Goal: Task Accomplishment & Management: Manage account settings

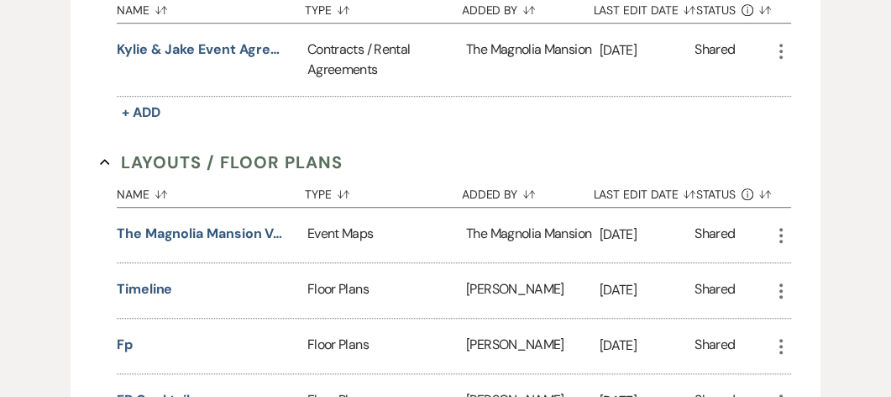
click at [562, 108] on div "Name Sort Default Type Sort Default Added By Sort Default Last Edit Date Sort D…" at bounding box center [454, 58] width 675 height 134
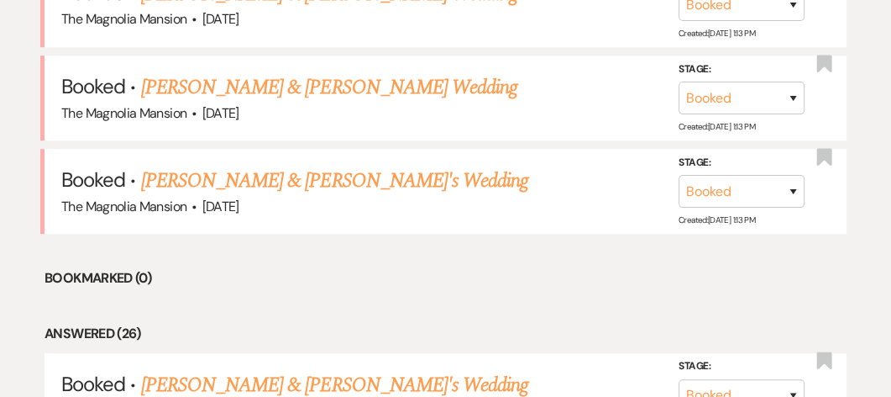
scroll to position [621, 0]
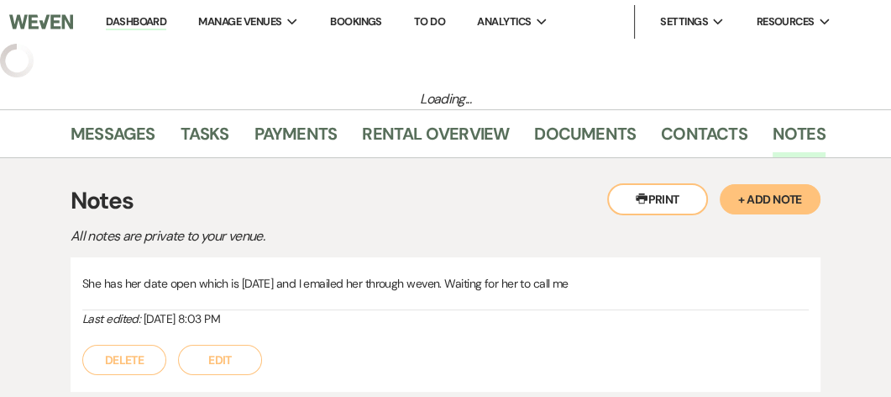
select select "3"
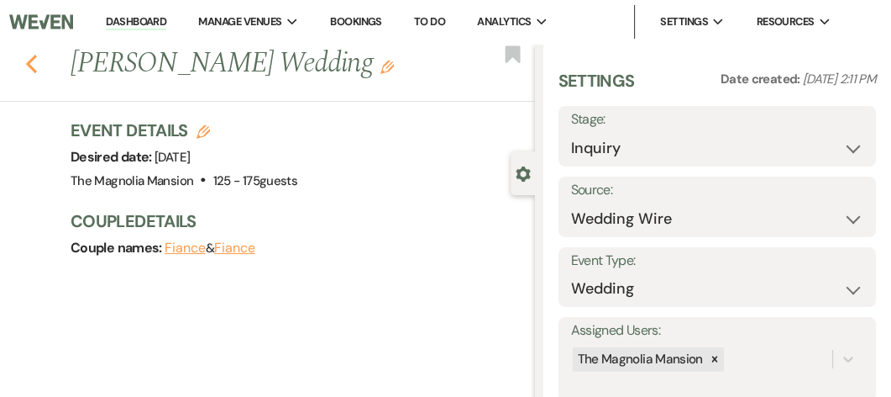
click at [29, 68] on icon "Previous" at bounding box center [31, 64] width 13 height 20
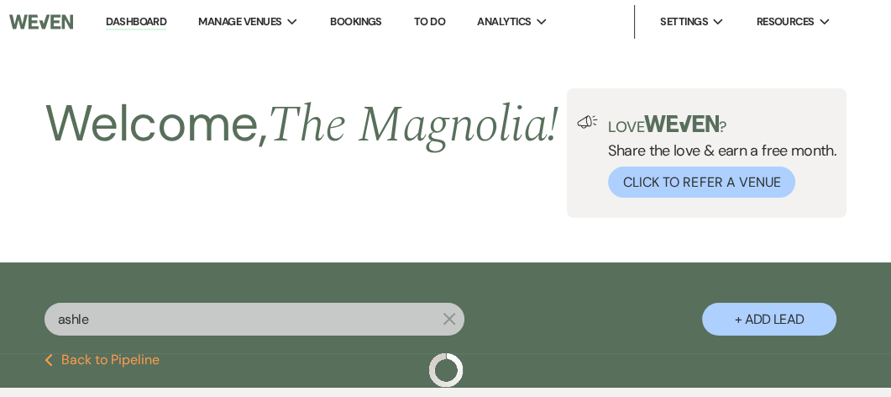
scroll to position [169, 0]
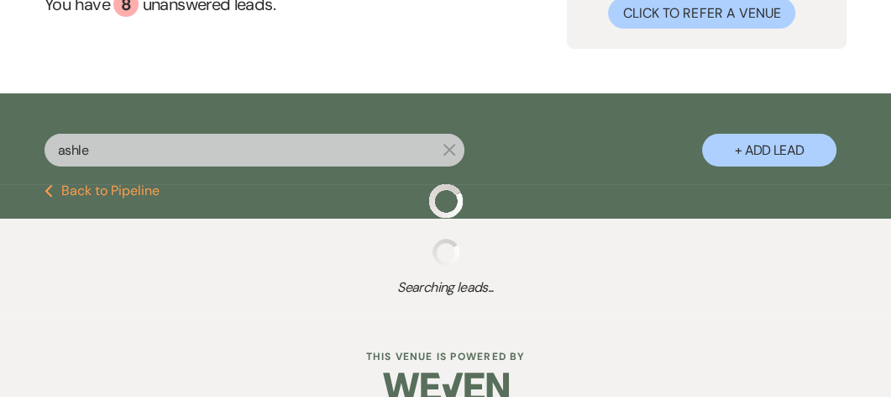
select select "8"
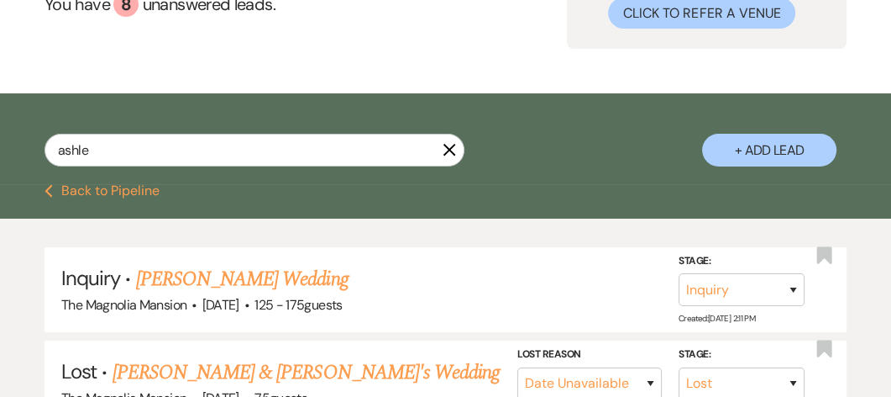
click at [445, 156] on icon "X" at bounding box center [449, 149] width 13 height 13
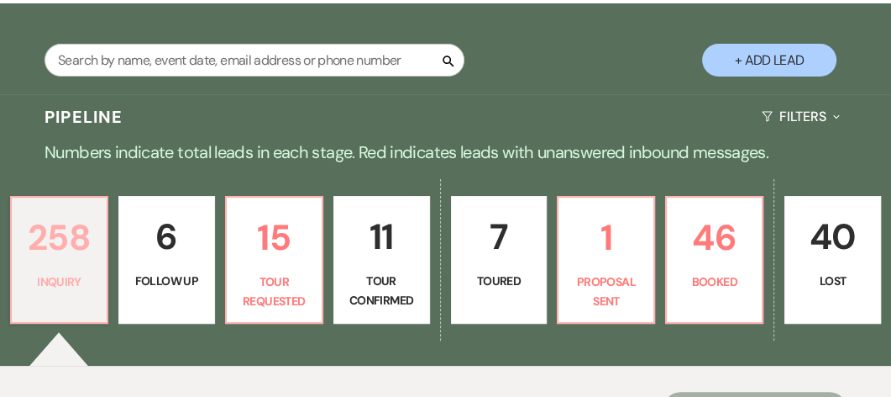
scroll to position [307, 0]
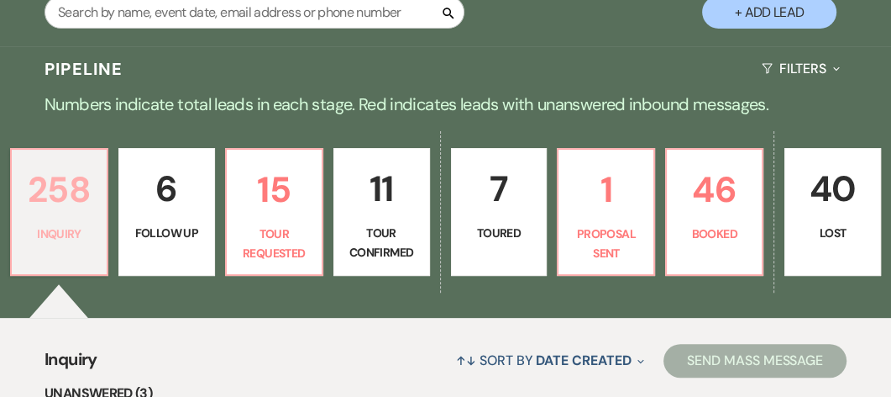
click at [67, 264] on link "258 Inquiry" at bounding box center [59, 212] width 98 height 128
click at [282, 218] on p "15" at bounding box center [274, 189] width 75 height 56
select select "2"
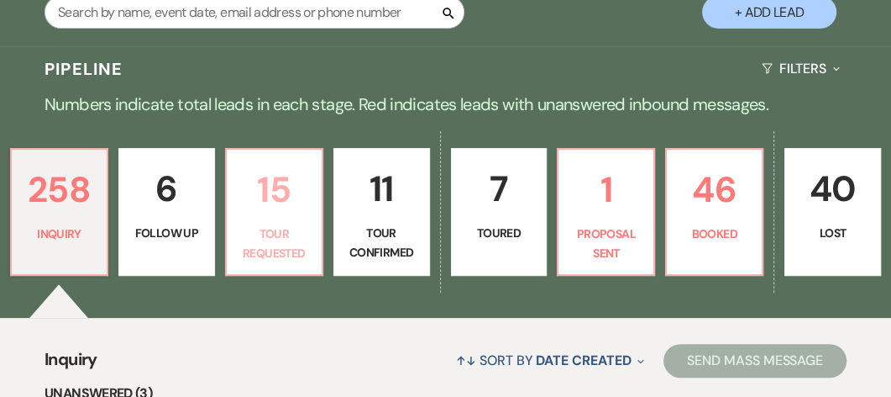
select select "2"
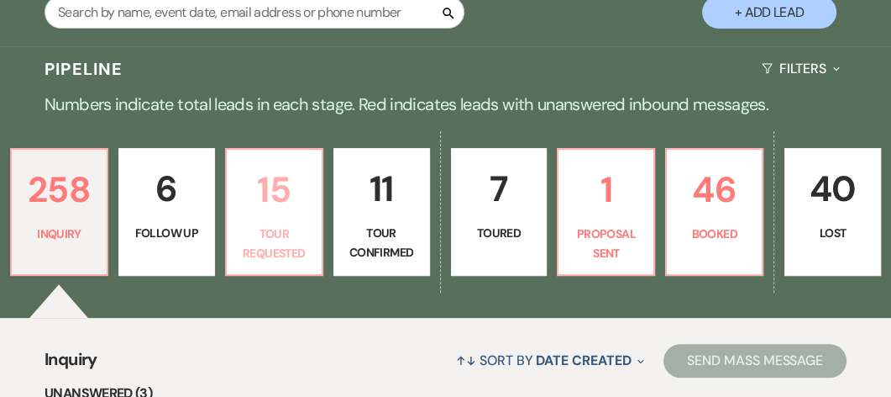
select select "2"
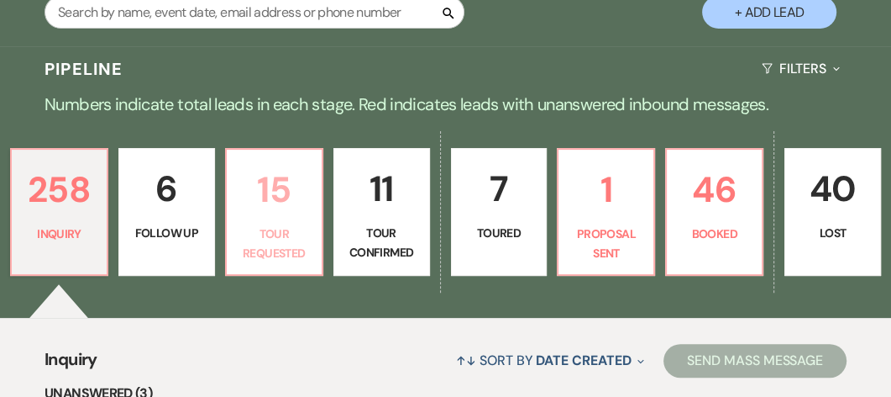
select select "2"
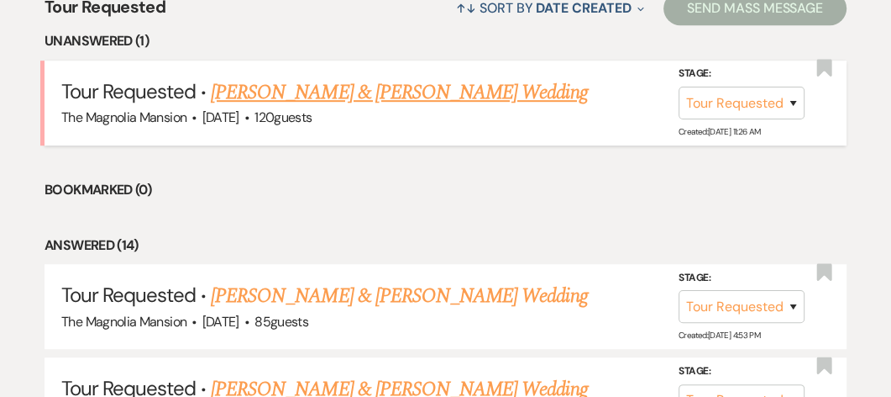
scroll to position [661, 0]
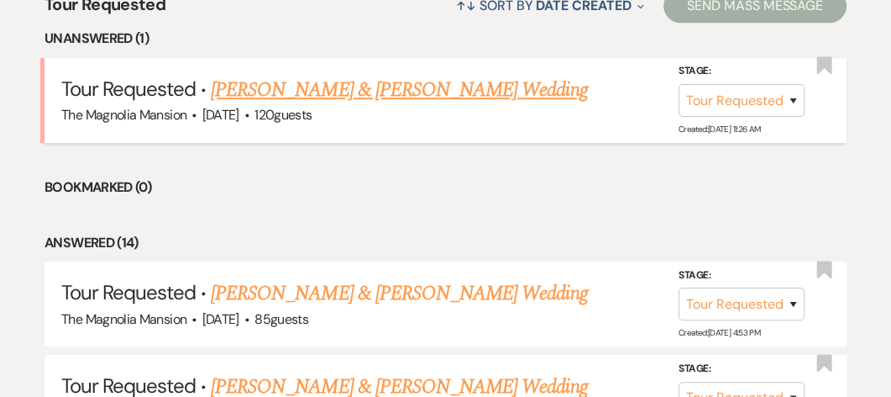
click at [362, 105] on link "[PERSON_NAME] & [PERSON_NAME] Wedding" at bounding box center [399, 90] width 376 height 30
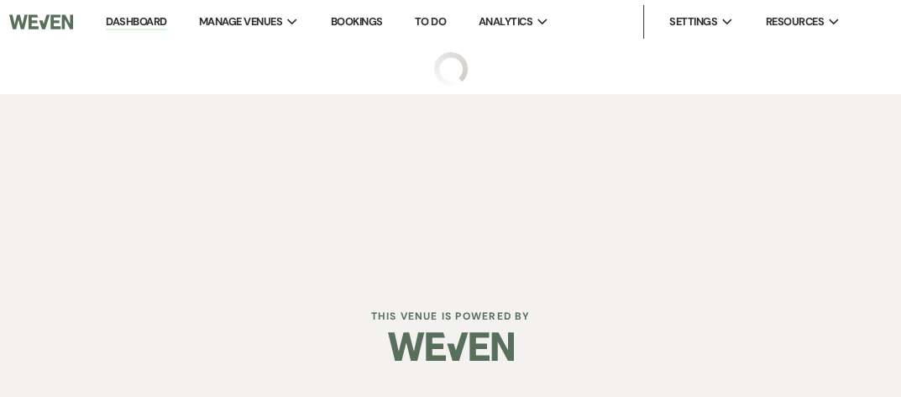
select select "2"
select select "5"
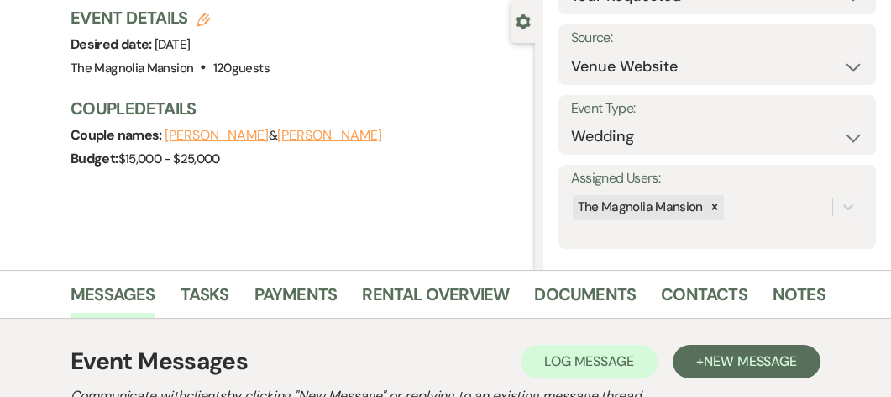
scroll to position [161, 0]
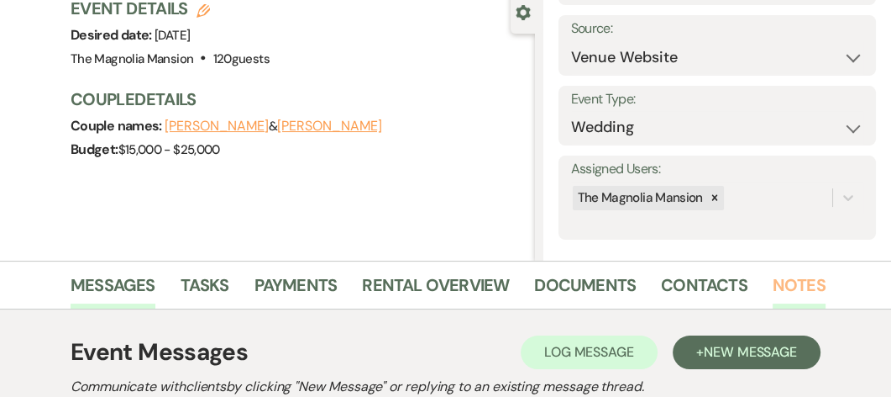
click at [799, 285] on link "Notes" at bounding box center [799, 289] width 53 height 37
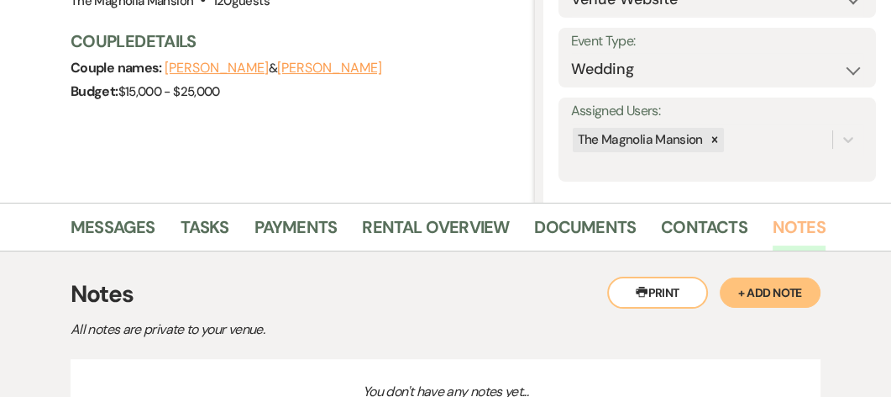
scroll to position [218, 0]
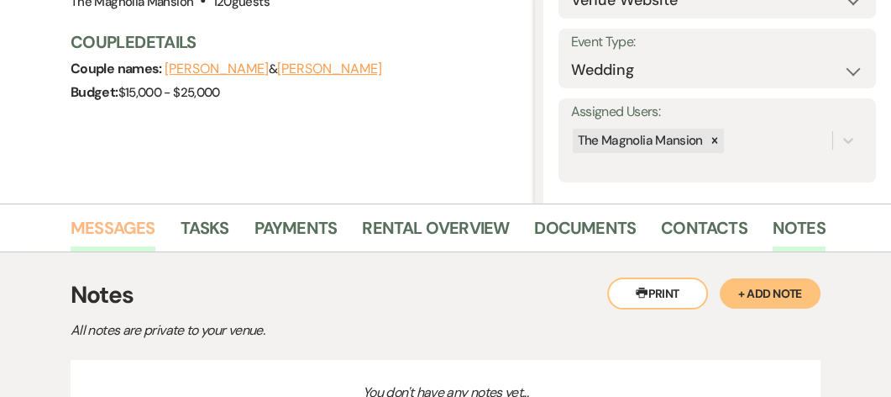
click at [132, 235] on link "Messages" at bounding box center [113, 232] width 85 height 37
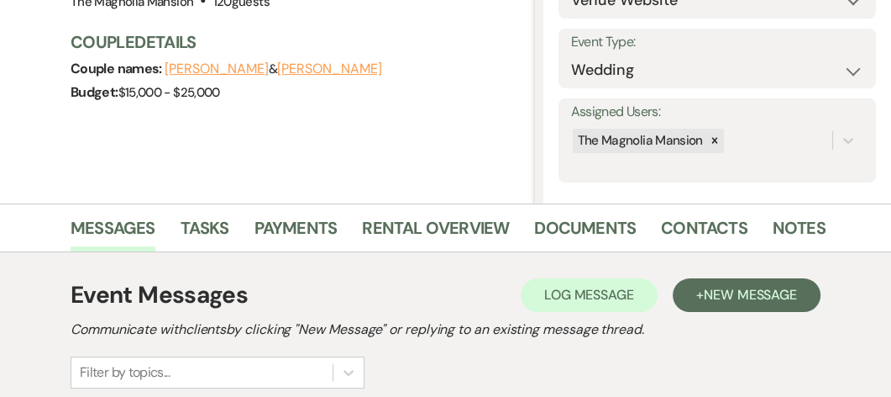
click at [252, 301] on div "Event Messages Log Log Message + New Message" at bounding box center [446, 294] width 750 height 35
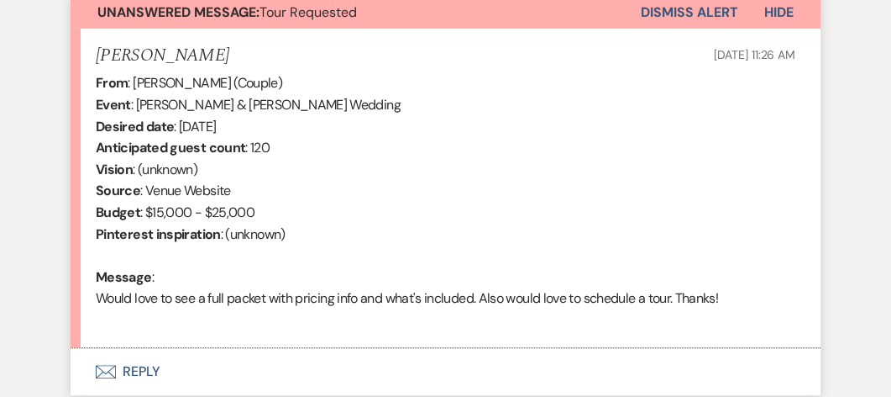
scroll to position [689, 0]
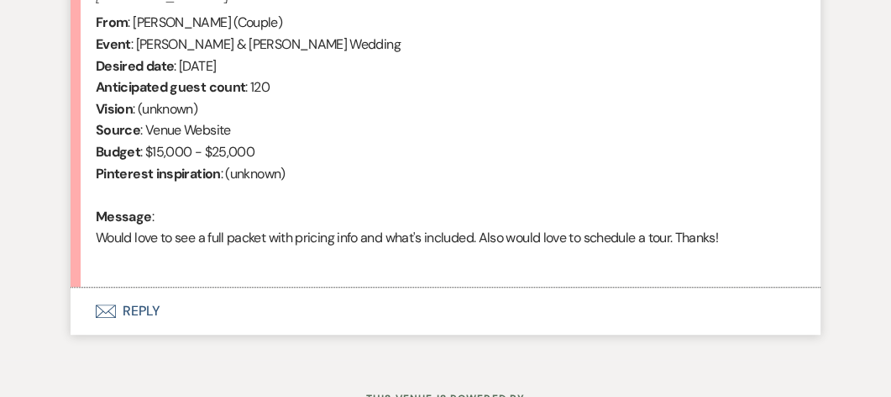
drag, startPoint x: 252, startPoint y: 275, endPoint x: 185, endPoint y: 269, distance: 67.5
click at [185, 269] on div "From : [PERSON_NAME] (Couple) Event : [PERSON_NAME] & [PERSON_NAME] Wedding Des…" at bounding box center [446, 141] width 700 height 258
click at [147, 318] on button "Envelope Reply" at bounding box center [446, 310] width 750 height 47
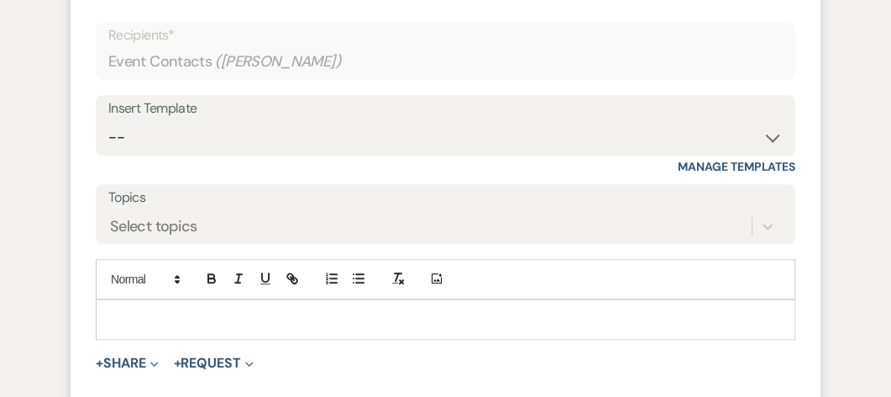
scroll to position [1025, 0]
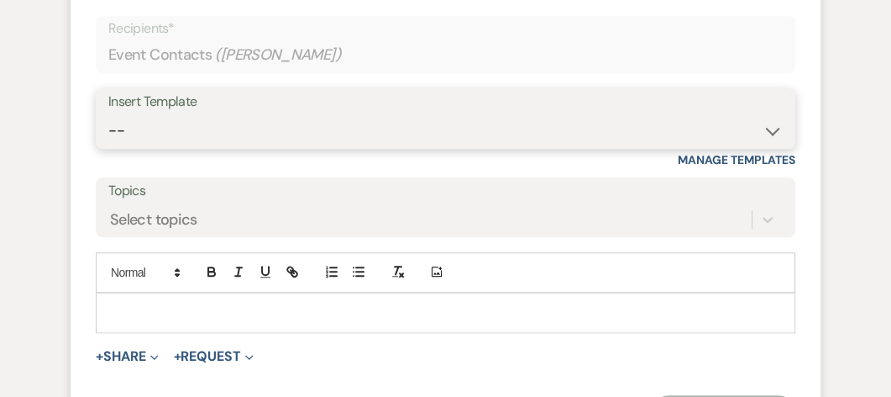
click at [702, 127] on select "-- Weven Planning Portal Introduction (Booked Events) Tour Request Response Con…" at bounding box center [445, 130] width 675 height 33
select select "5117"
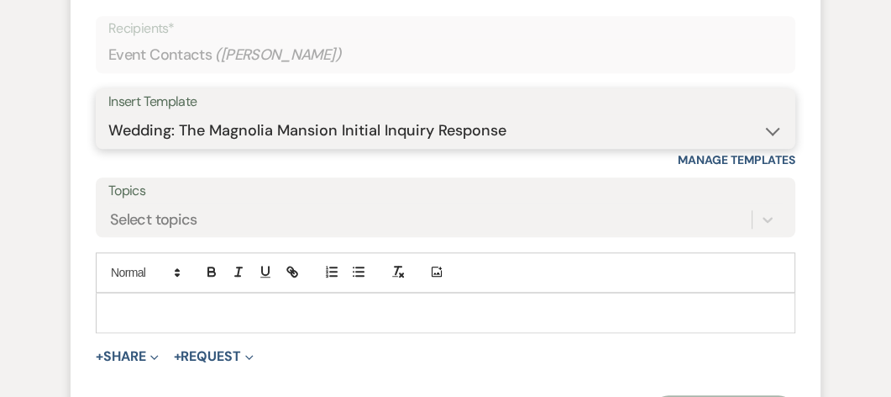
click at [108, 114] on select "-- Weven Planning Portal Introduction (Booked Events) Tour Request Response Con…" at bounding box center [445, 130] width 675 height 33
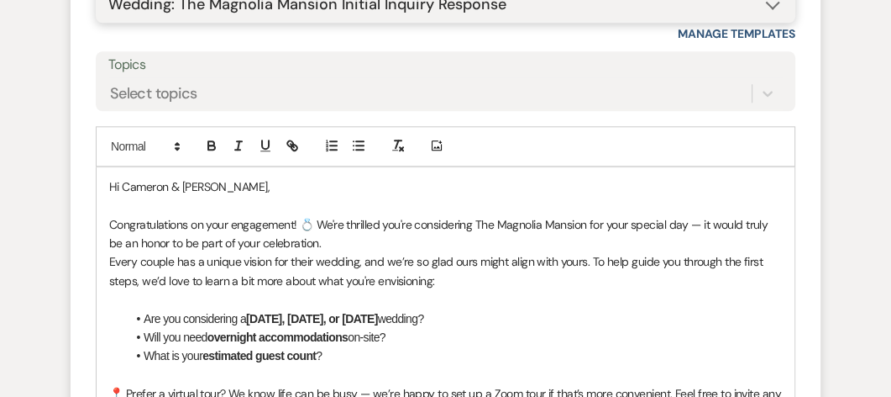
scroll to position [1152, 0]
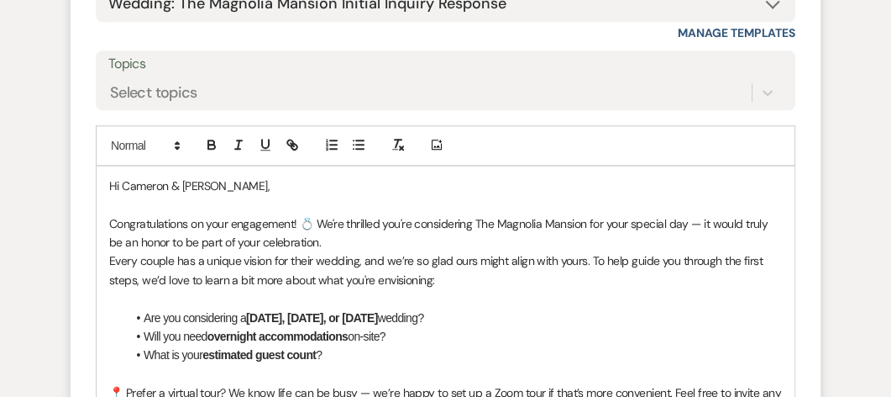
click at [226, 184] on p "Hi Cameron & [PERSON_NAME]," at bounding box center [445, 185] width 673 height 18
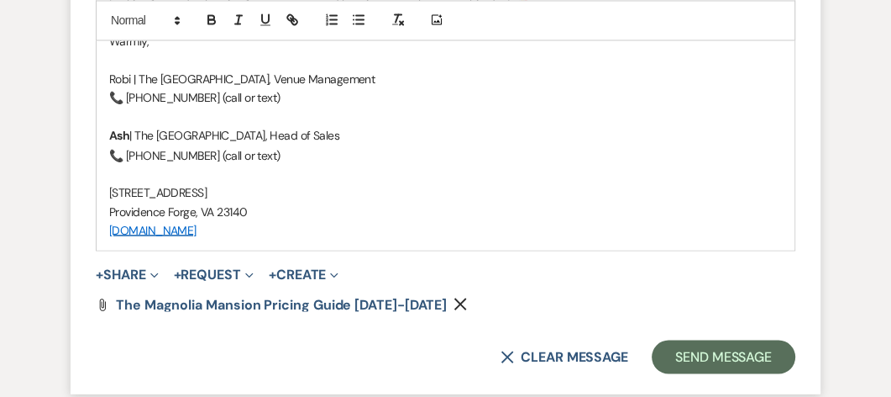
scroll to position [2087, 0]
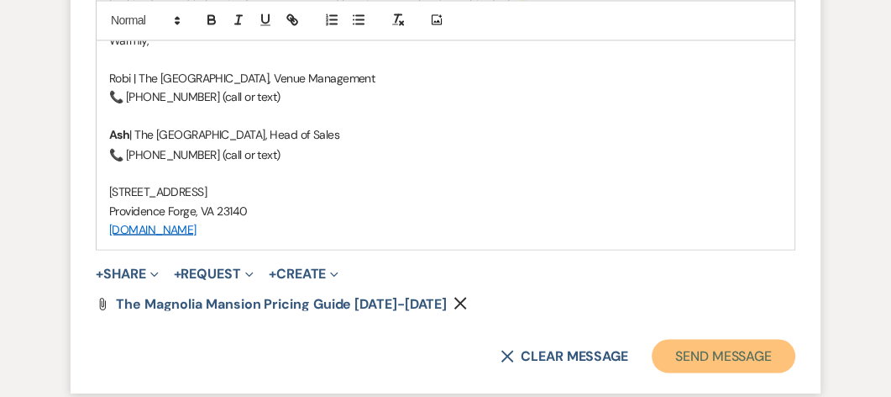
click at [712, 353] on button "Send Message" at bounding box center [724, 356] width 144 height 34
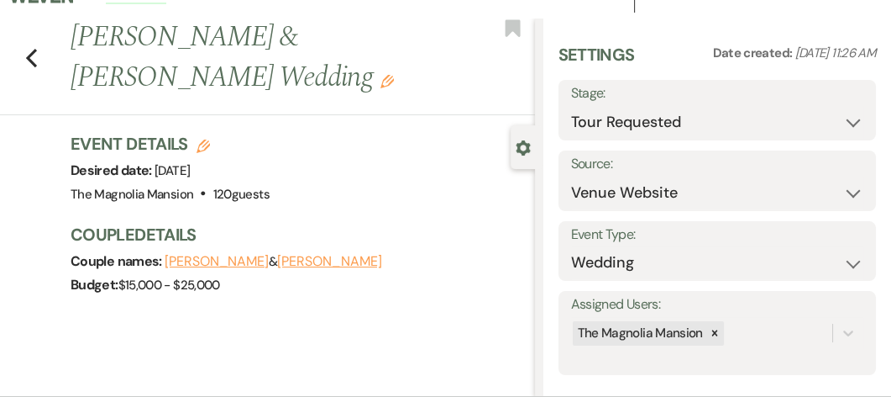
scroll to position [25, 0]
click at [471, 366] on div "Previous [PERSON_NAME] & [PERSON_NAME] Wedding Edit Bookmark Gear Settings Sett…" at bounding box center [267, 207] width 535 height 378
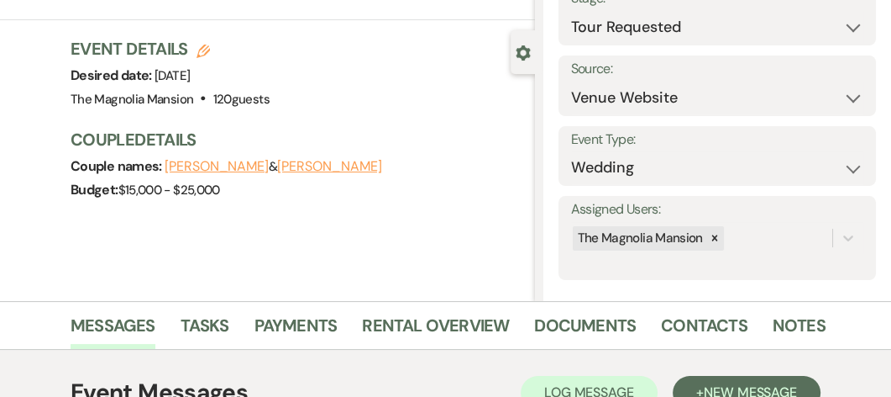
scroll to position [123, 0]
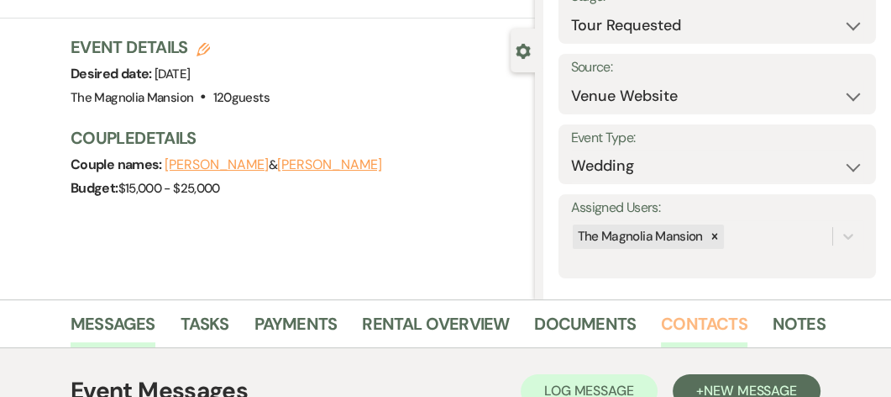
click at [698, 319] on link "Contacts" at bounding box center [704, 328] width 87 height 37
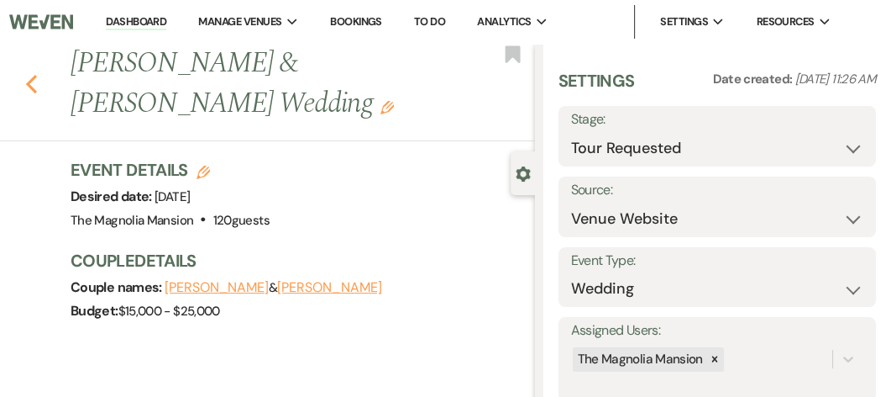
click at [30, 91] on icon "Previous" at bounding box center [31, 84] width 13 height 20
select select "2"
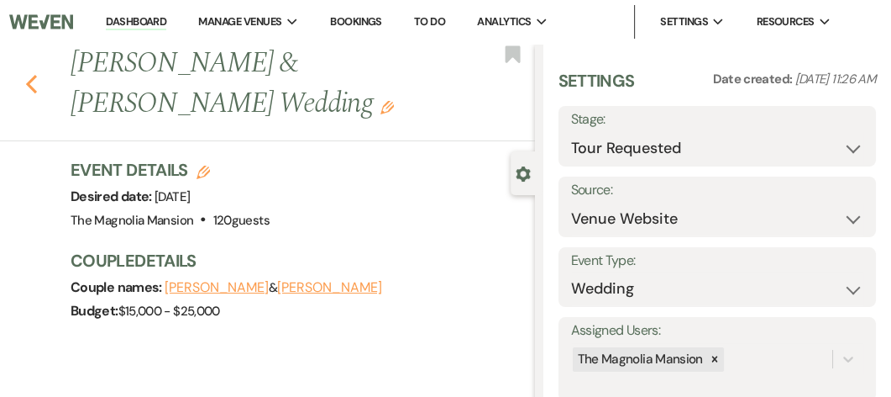
select select "2"
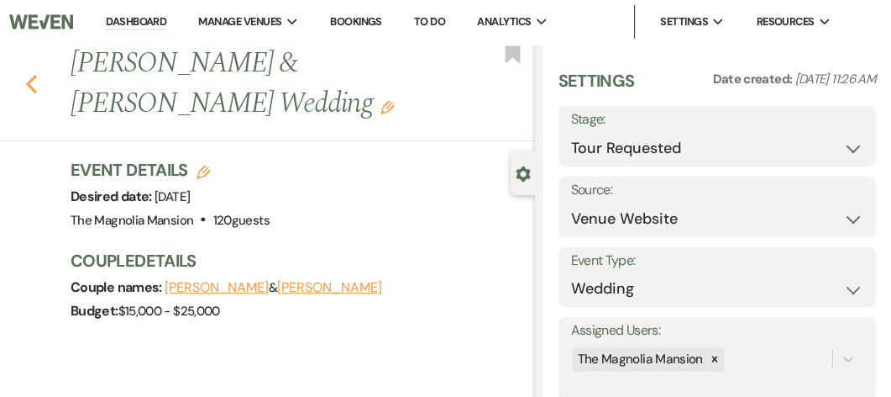
select select "2"
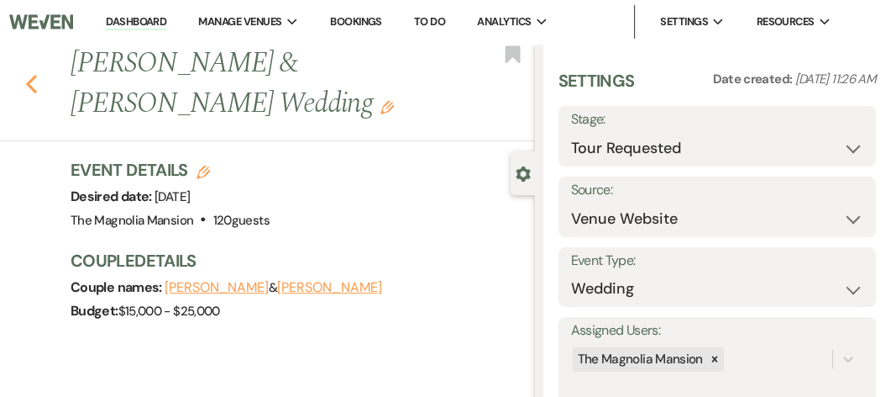
select select "2"
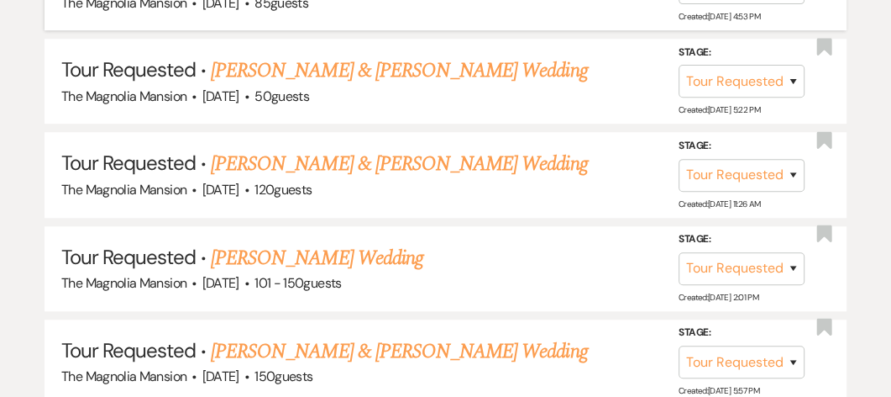
scroll to position [884, 0]
click at [273, 171] on link "[PERSON_NAME] & [PERSON_NAME] Wedding" at bounding box center [399, 164] width 376 height 30
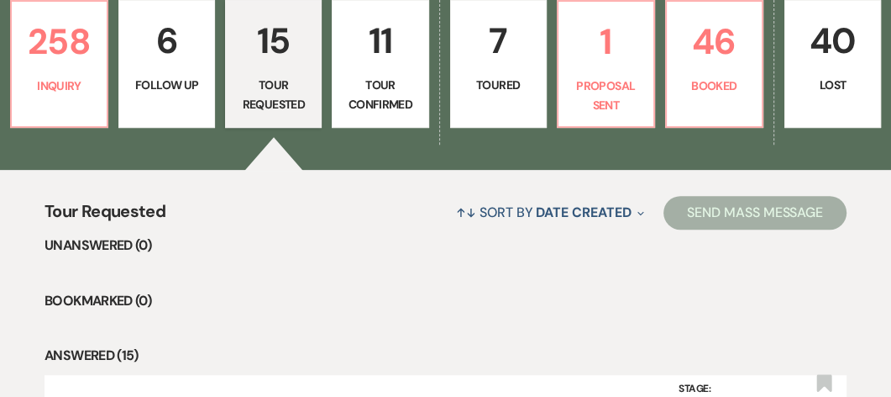
select select "2"
select select "5"
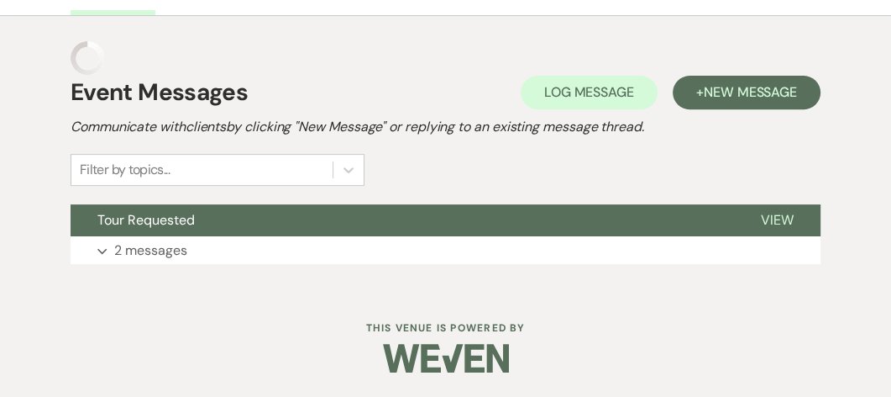
scroll to position [421, 0]
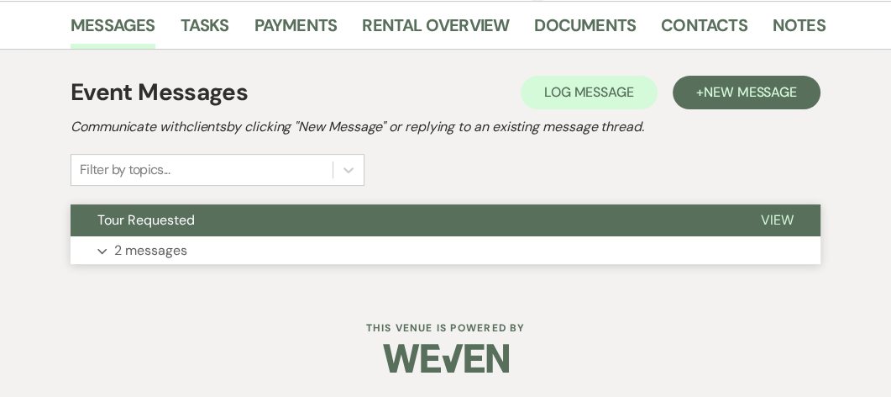
click at [138, 249] on p "2 messages" at bounding box center [150, 250] width 73 height 22
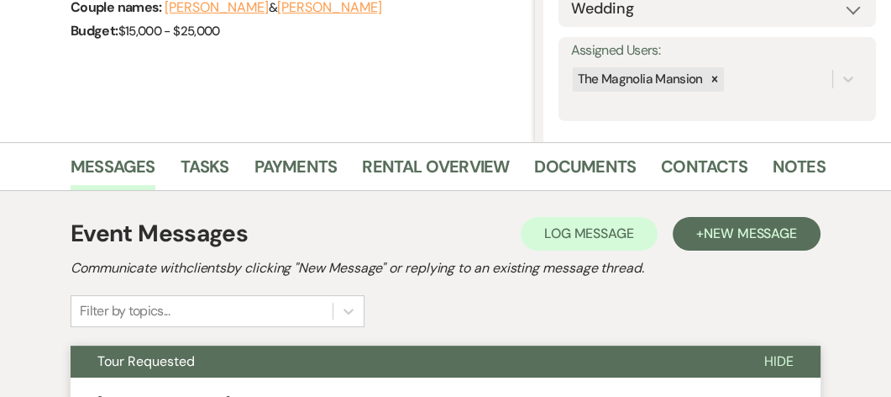
scroll to position [281, 0]
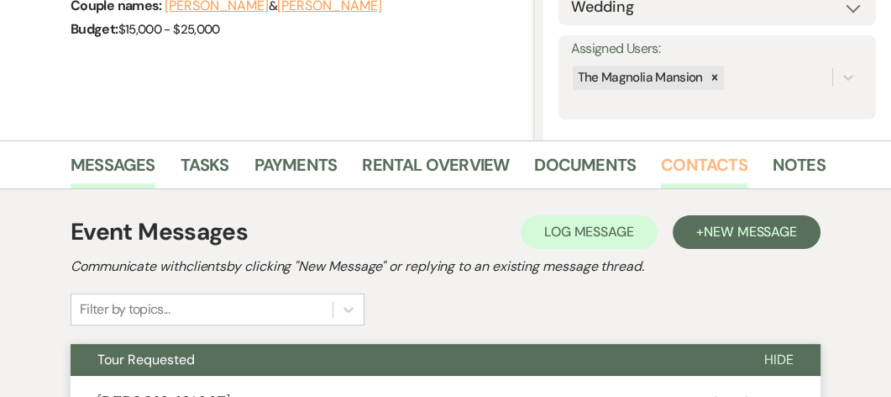
click at [696, 167] on link "Contacts" at bounding box center [704, 169] width 87 height 37
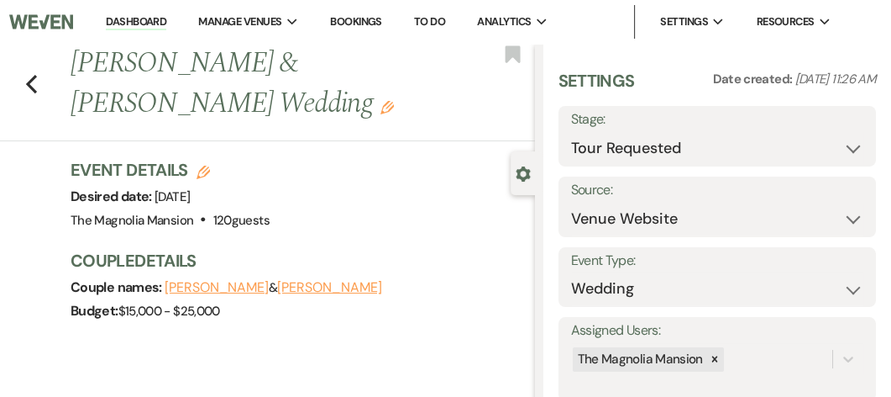
click at [138, 21] on link "Dashboard" at bounding box center [136, 22] width 60 height 16
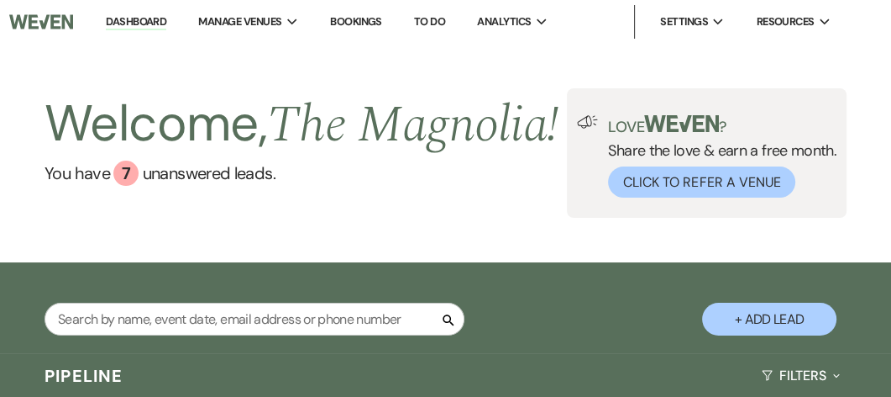
scroll to position [128, 0]
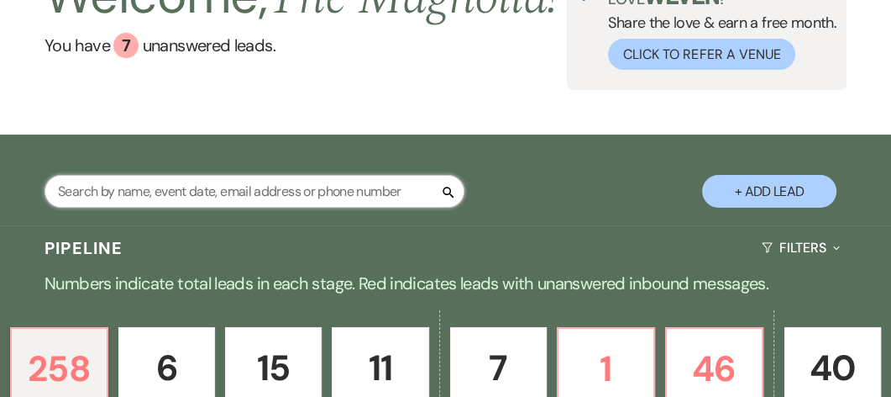
click at [128, 207] on input "text" at bounding box center [255, 191] width 420 height 33
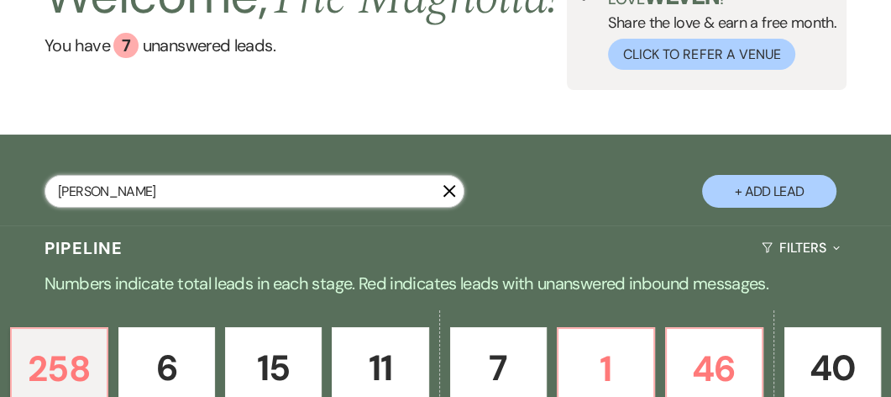
type input "[PERSON_NAME]"
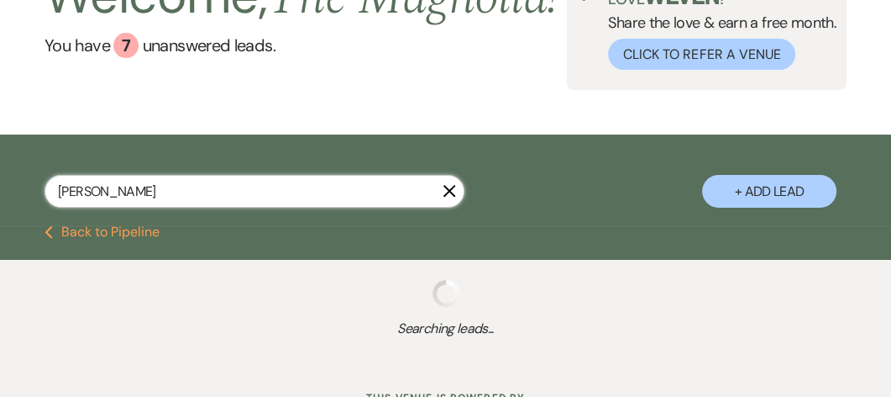
select select "8"
select select "6"
select select "2"
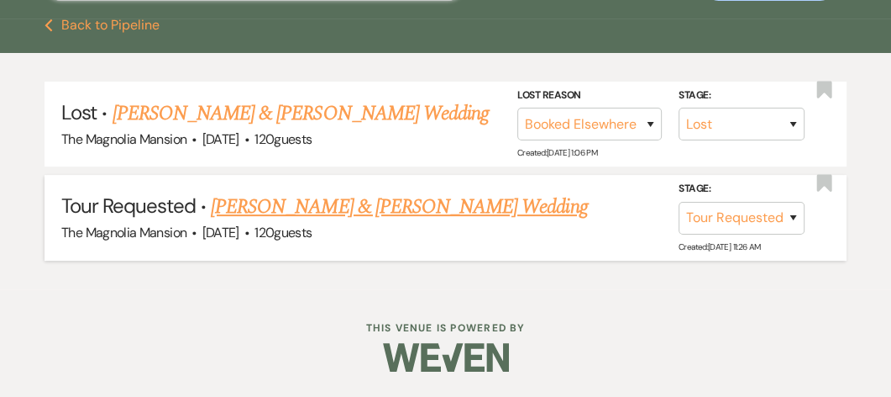
scroll to position [375, 0]
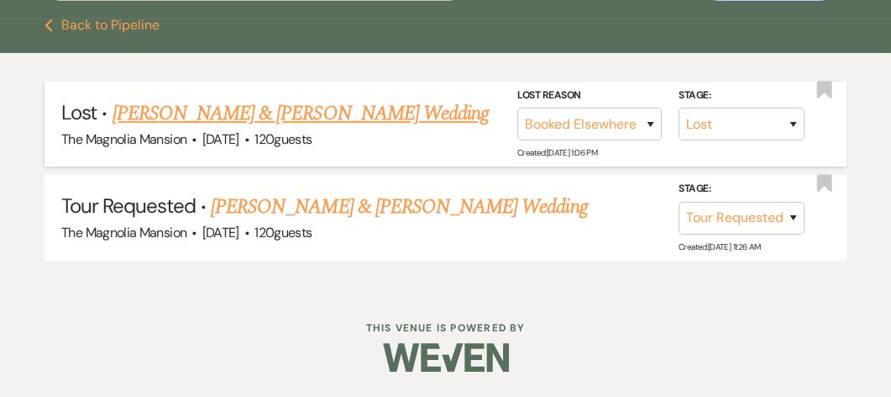
click at [208, 116] on link "[PERSON_NAME] & [PERSON_NAME] Wedding" at bounding box center [301, 113] width 376 height 30
select select "8"
select select "6"
select select "22"
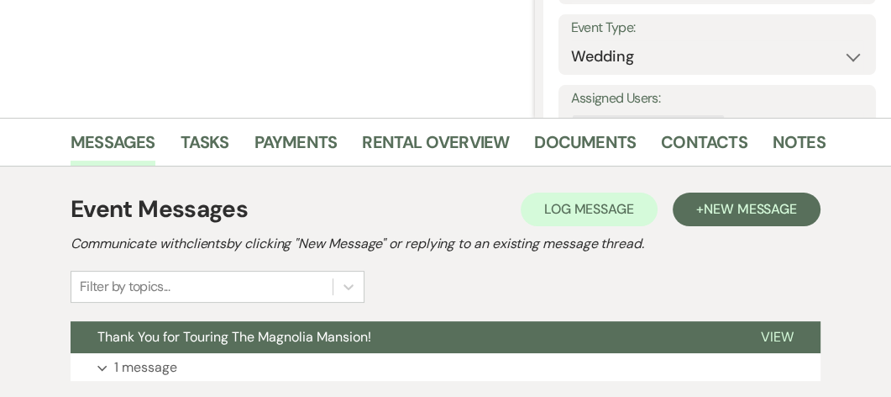
scroll to position [316, 0]
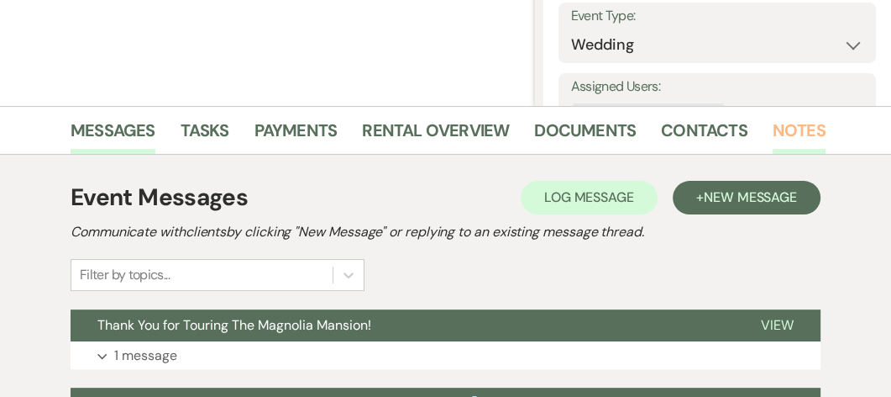
click at [793, 129] on link "Notes" at bounding box center [799, 135] width 53 height 37
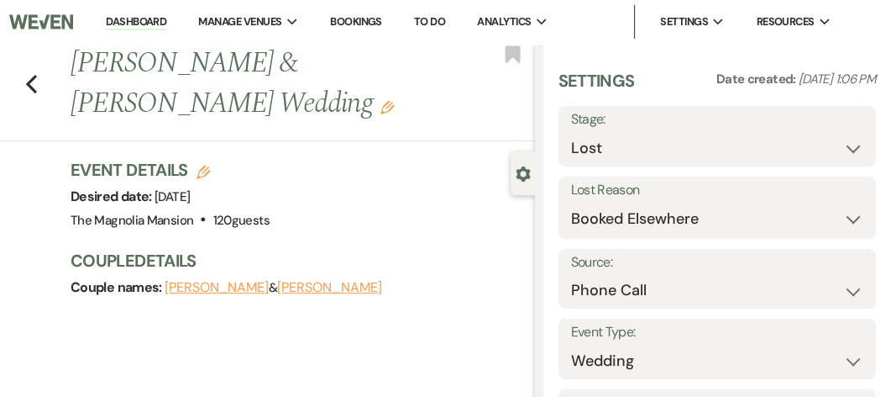
click at [22, 87] on div "Previous [PERSON_NAME] & [PERSON_NAME] Wedding Edit Bookmark" at bounding box center [264, 92] width 544 height 97
click at [29, 83] on use "button" at bounding box center [31, 84] width 11 height 18
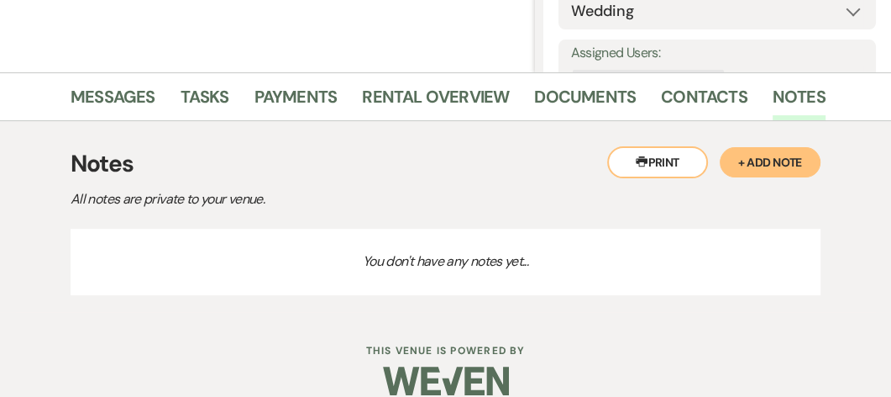
select select "8"
select select "6"
select select "2"
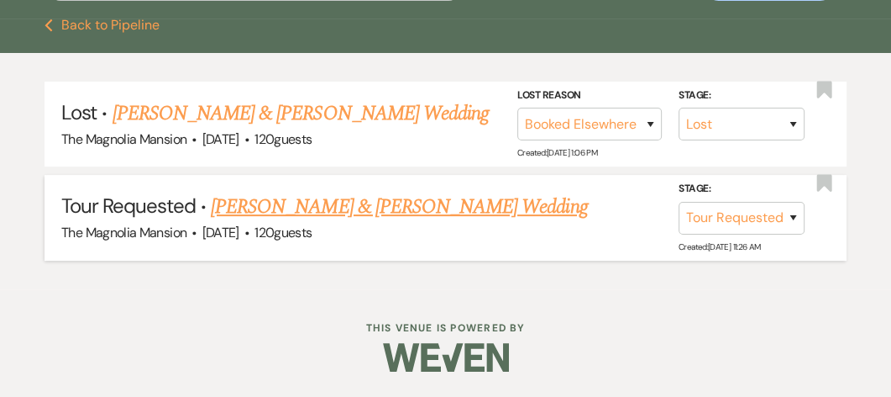
click at [367, 210] on link "[PERSON_NAME] & [PERSON_NAME] Wedding" at bounding box center [399, 207] width 376 height 30
select select "2"
select select "5"
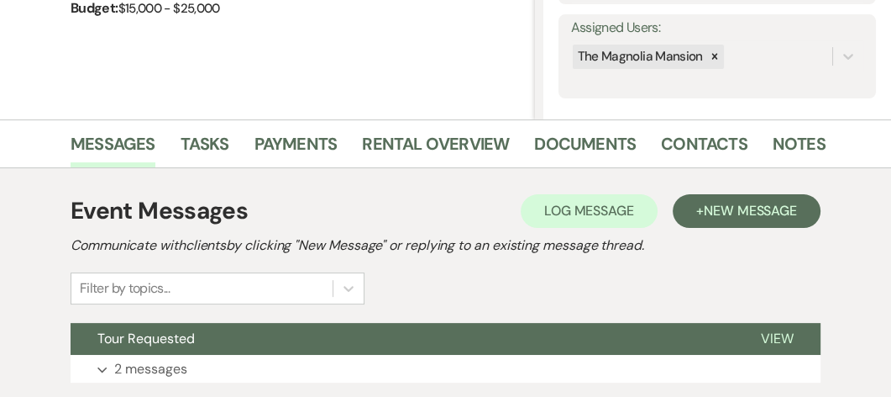
scroll to position [352, 0]
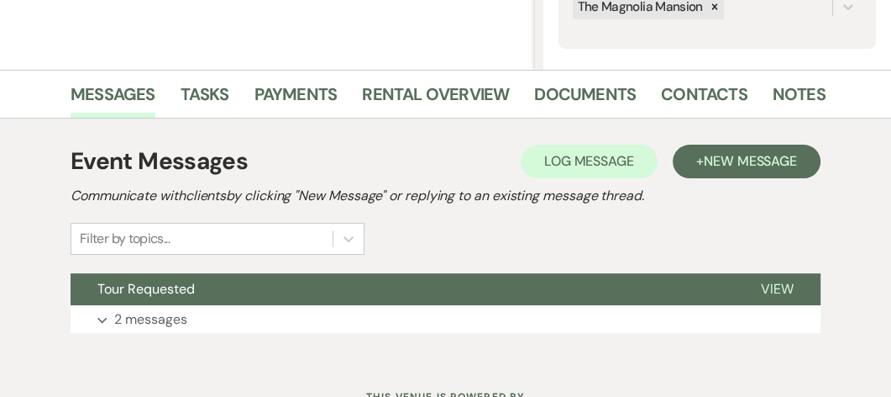
click at [367, 210] on div "Event Messages Log Log Message + New Message Communicate with clients by clicki…" at bounding box center [446, 199] width 750 height 111
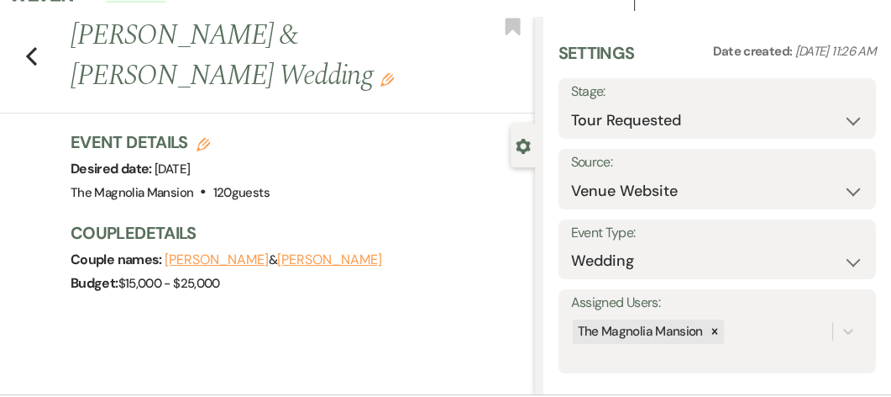
scroll to position [0, 0]
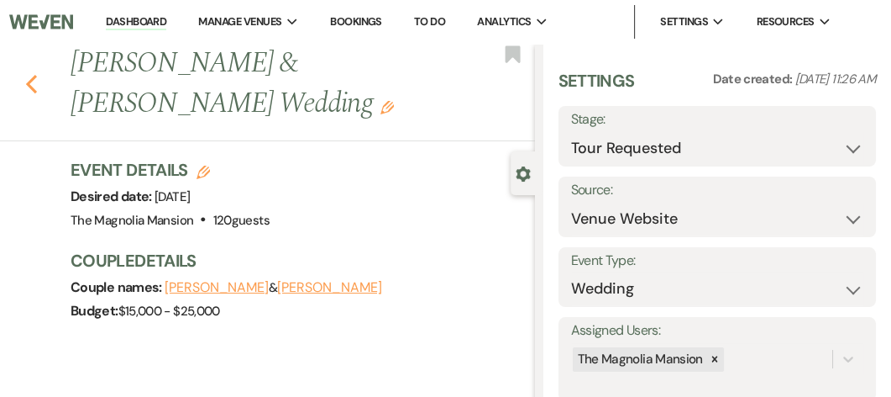
click at [30, 77] on icon "Previous" at bounding box center [31, 84] width 13 height 20
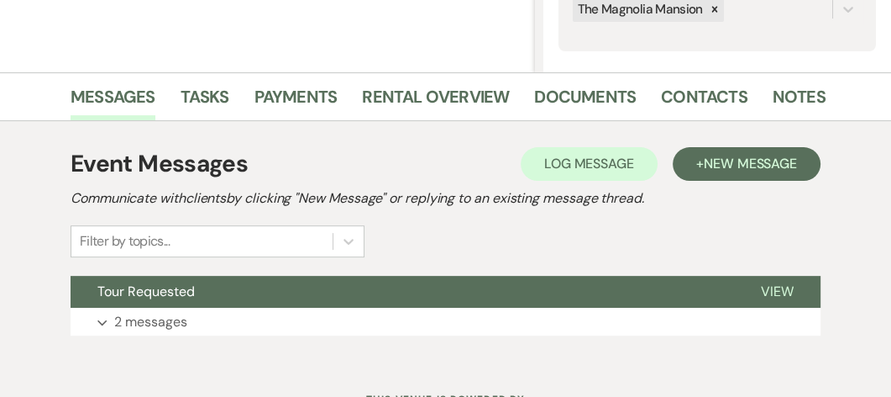
select select "8"
select select "6"
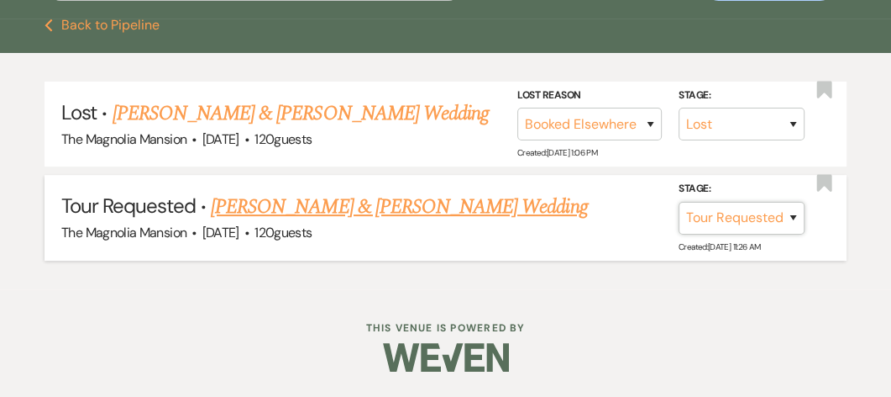
click at [790, 221] on select "Inquiry Follow Up Tour Requested Tour Confirmed Toured Proposal Sent Booked Lost" at bounding box center [742, 218] width 126 height 33
select select "8"
click at [679, 202] on select "Inquiry Follow Up Tour Requested Tour Confirmed Toured Proposal Sent Booked Lost" at bounding box center [742, 218] width 126 height 33
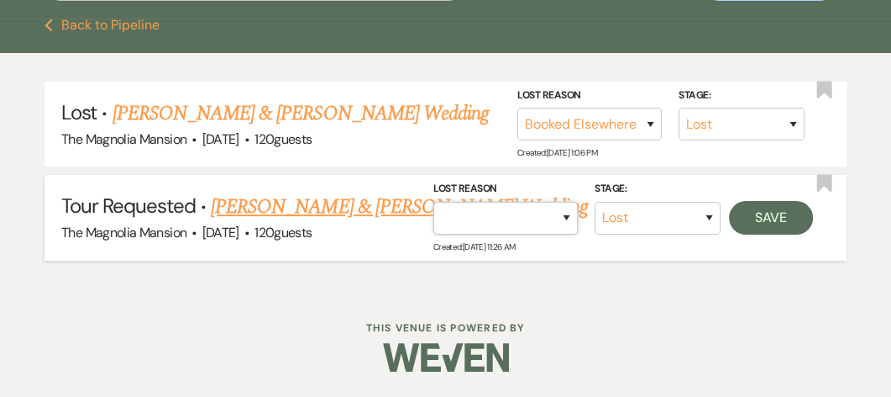
click at [571, 218] on select "Booked Elsewhere Budget Date Unavailable No Response Not a Good Match Capacity …" at bounding box center [505, 218] width 144 height 33
select select "6"
click at [433, 202] on select "Booked Elsewhere Budget Date Unavailable No Response Not a Good Match Capacity …" at bounding box center [505, 218] width 144 height 33
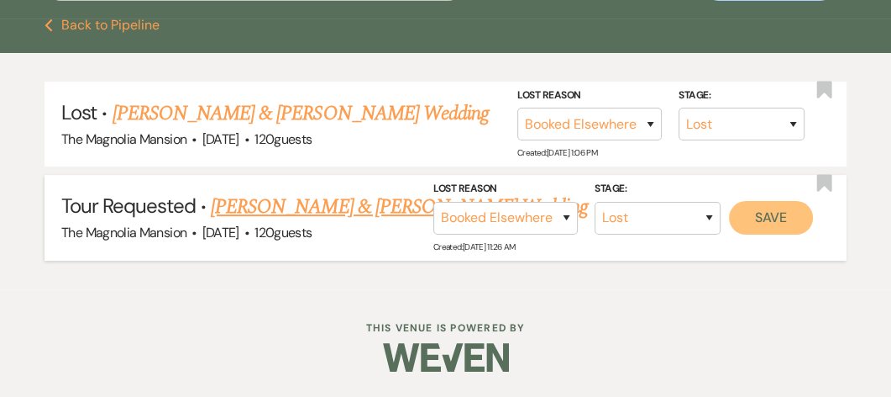
click at [769, 213] on button "Save" at bounding box center [771, 218] width 84 height 34
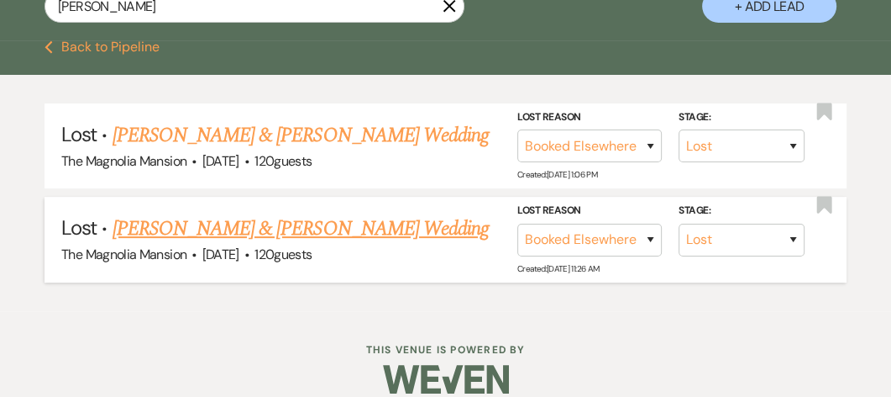
scroll to position [323, 0]
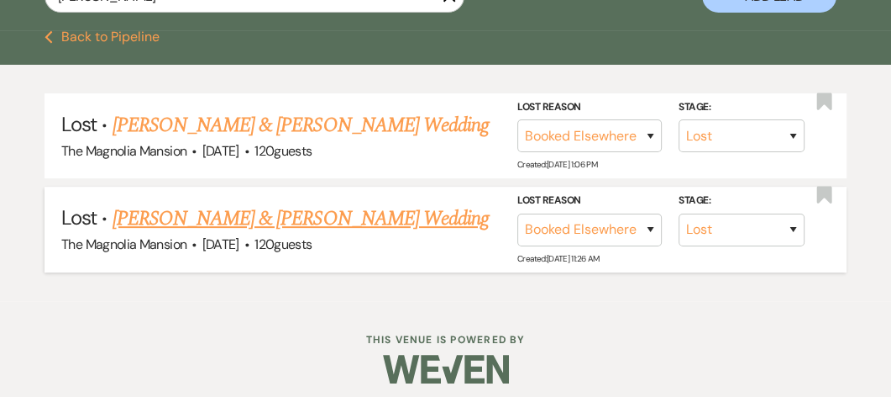
click at [769, 210] on label "Stage:" at bounding box center [742, 201] width 126 height 18
click at [793, 152] on select "Inquiry Follow Up Tour Requested Tour Confirmed Toured Proposal Sent Booked Lost" at bounding box center [742, 135] width 126 height 33
click at [561, 335] on div "Dashboard Manage Venues Expand The Magnolia Mansion Bookings To Do Analytics Ex…" at bounding box center [445, 42] width 891 height 731
